Goal: Find specific page/section: Find specific page/section

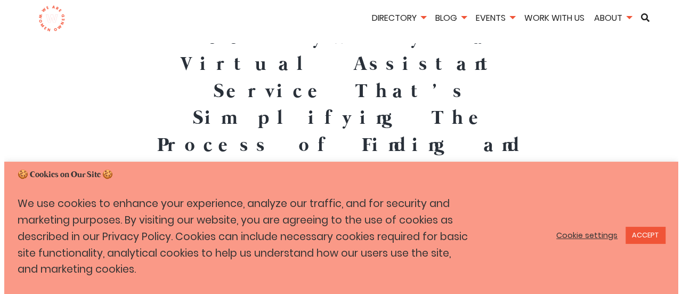
scroll to position [29, 0]
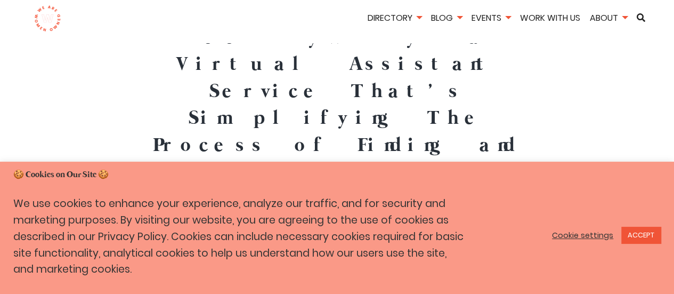
click at [583, 240] on link "Cookie settings" at bounding box center [582, 235] width 61 height 10
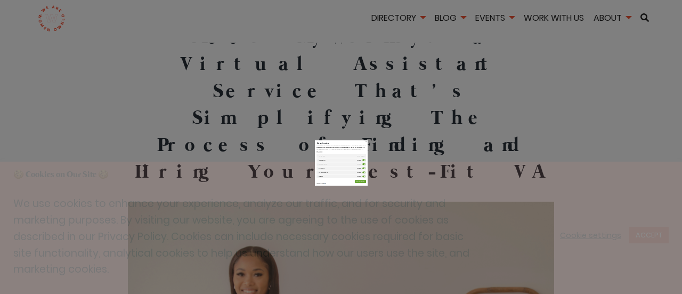
click at [486, 250] on label "Others" at bounding box center [488, 250] width 20 height 11
click at [0, 0] on input "Others" at bounding box center [0, 0] width 0 height 0
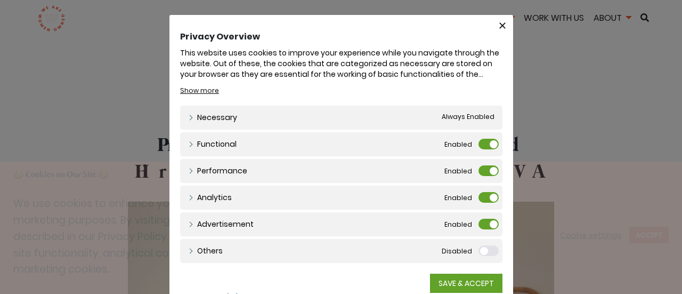
click at [486, 227] on label "Advertisement" at bounding box center [488, 223] width 20 height 11
click at [0, 0] on input "Advertisement" at bounding box center [0, 0] width 0 height 0
click at [486, 201] on label "Analytics" at bounding box center [488, 197] width 20 height 11
click at [0, 0] on input "Analytics" at bounding box center [0, 0] width 0 height 0
click at [484, 173] on label "Performance" at bounding box center [488, 170] width 20 height 11
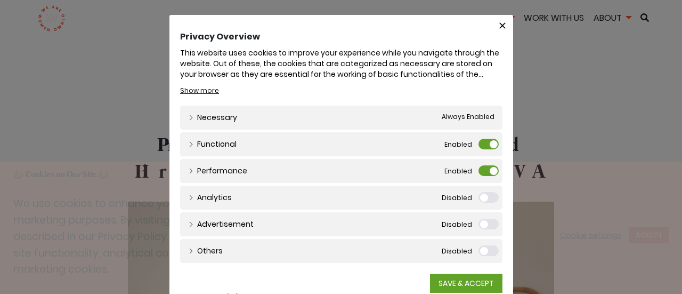
click at [0, 0] on input "Performance" at bounding box center [0, 0] width 0 height 0
click at [485, 145] on label "Functional" at bounding box center [488, 144] width 20 height 11
click at [0, 0] on input "Functional" at bounding box center [0, 0] width 0 height 0
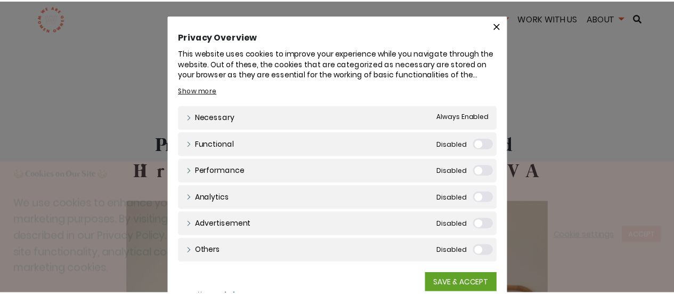
scroll to position [31, 0]
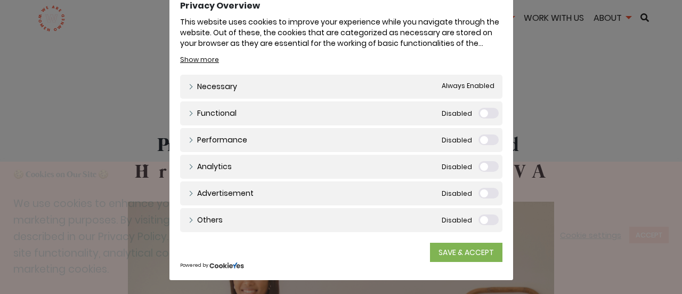
click at [464, 253] on link "SAVE & ACCEPT" at bounding box center [466, 251] width 72 height 19
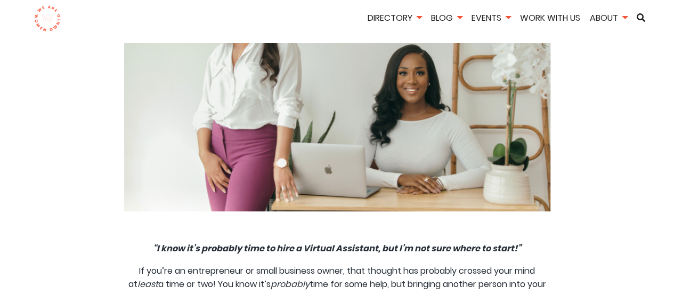
scroll to position [323, 0]
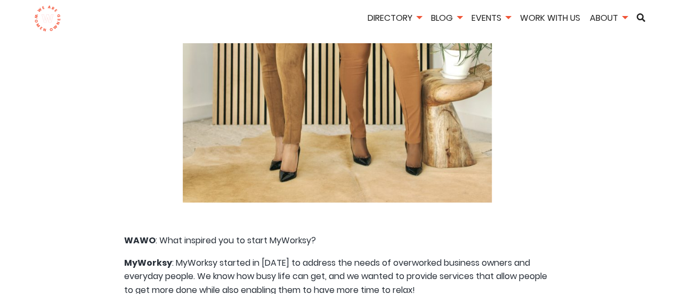
scroll to position [1089, 0]
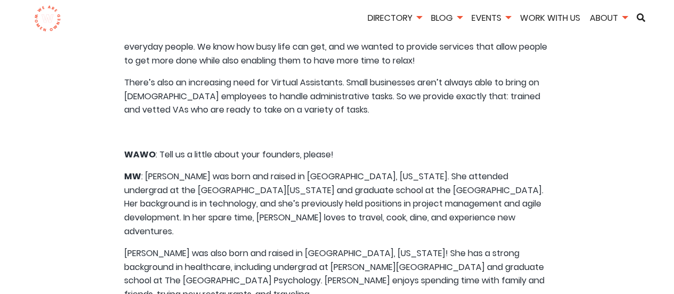
scroll to position [1331, 0]
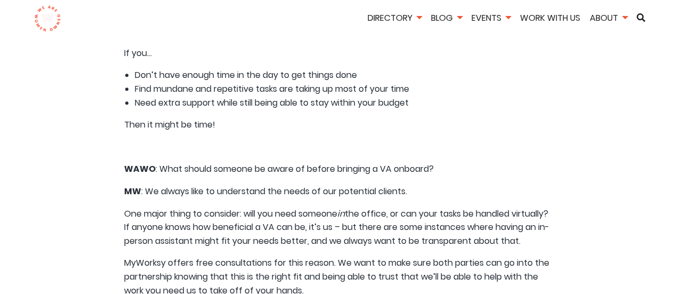
scroll to position [2399, 0]
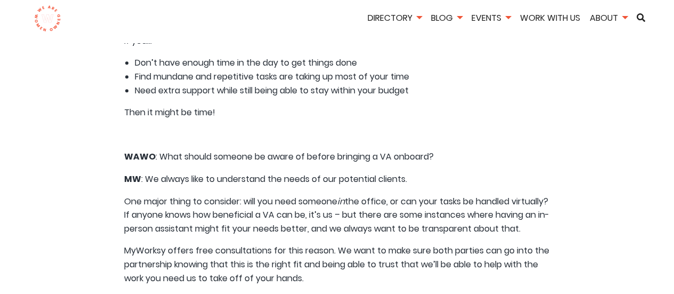
click at [596, 210] on article "Meet MyWorksy: a Virtual Assistant Service That’s Simplifying The Process of Fi…" at bounding box center [337, 104] width 658 height 4900
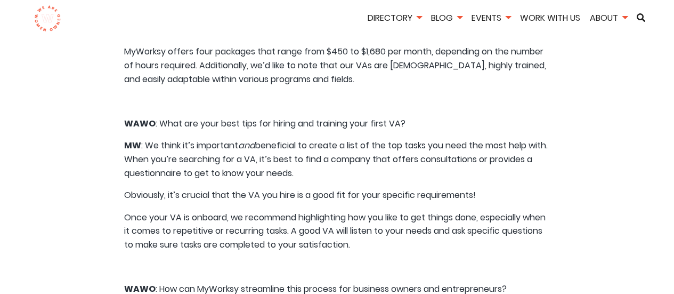
scroll to position [3474, 0]
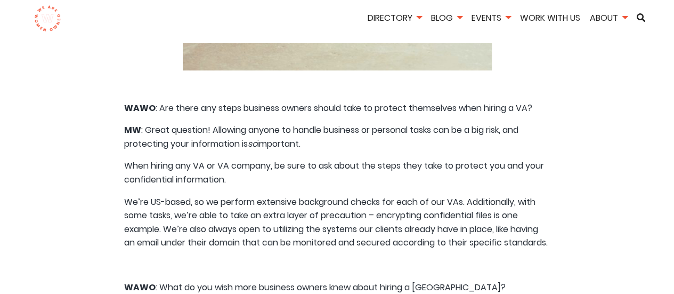
scroll to position [4231, 0]
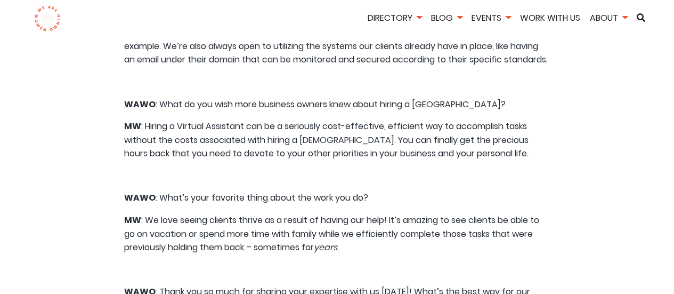
scroll to position [4411, 0]
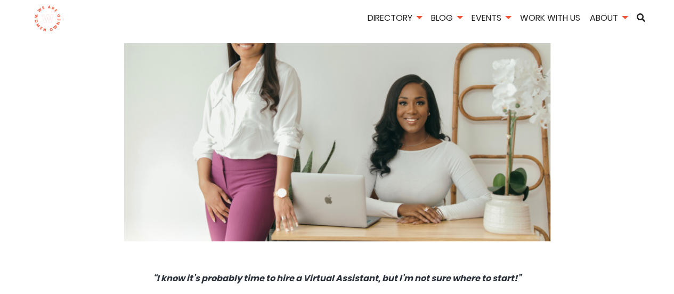
scroll to position [0, 0]
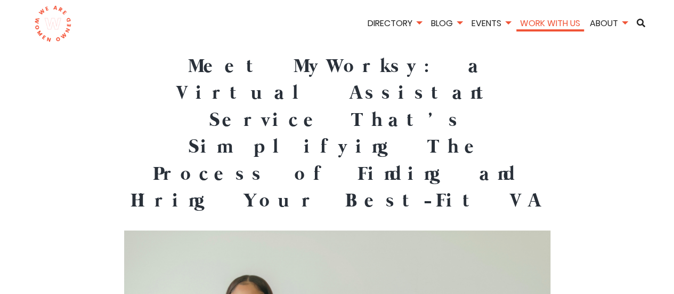
click at [555, 26] on link "Work With Us" at bounding box center [550, 23] width 68 height 12
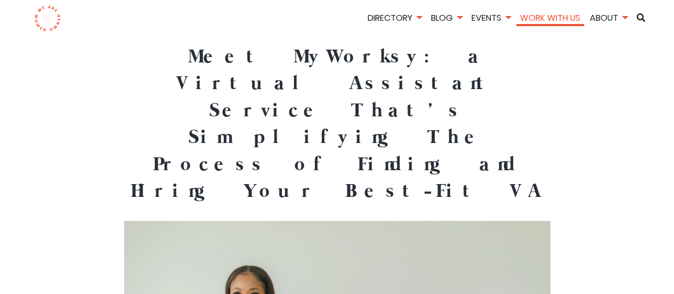
scroll to position [10, 0]
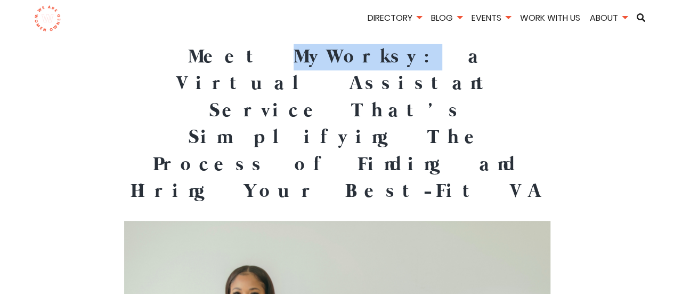
drag, startPoint x: 267, startPoint y: 54, endPoint x: 181, endPoint y: 53, distance: 86.3
click at [181, 53] on h1 "Meet MyWorksy: a Virtual Assistant Service That’s Simplifying The Process of Fi…" at bounding box center [337, 124] width 426 height 161
copy h1 "MyWorksy:"
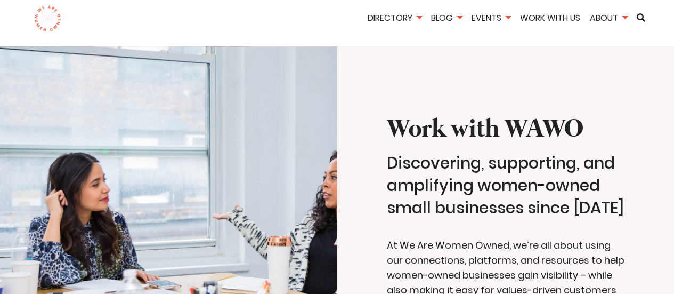
scroll to position [8, 0]
